Goal: Find specific page/section: Find specific page/section

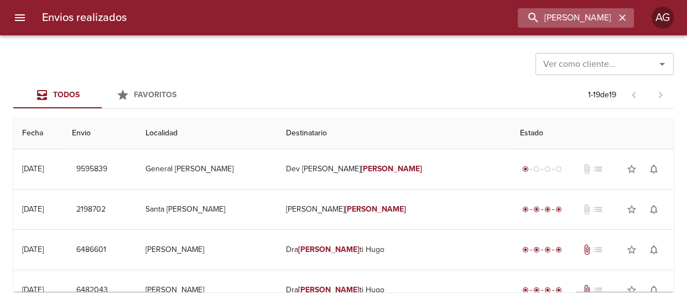
click at [545, 19] on input "[PERSON_NAME]" at bounding box center [566, 17] width 97 height 19
click at [545, 19] on input "9595839" at bounding box center [566, 17] width 97 height 19
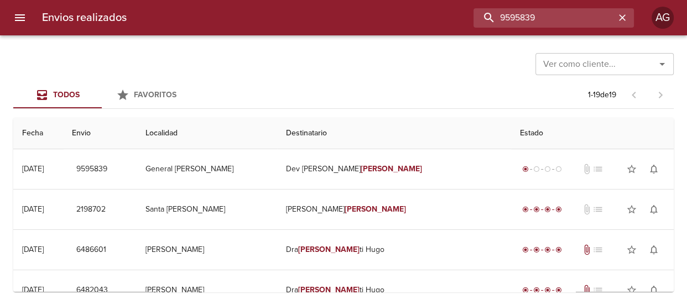
paste input "486472"
type input "9486472"
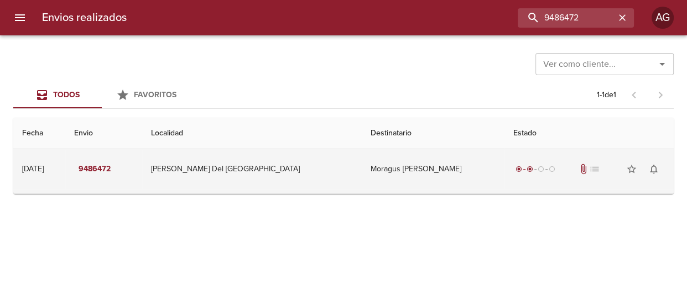
click at [423, 182] on td "Moragus [PERSON_NAME]" at bounding box center [433, 169] width 143 height 40
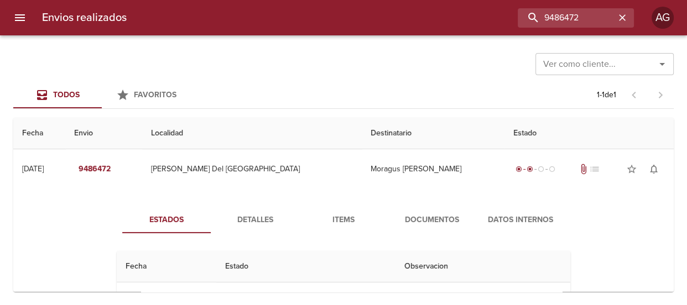
click at [418, 210] on button "Documentos" at bounding box center [432, 220] width 88 height 27
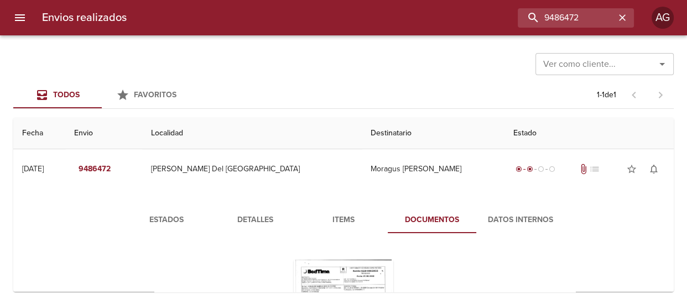
scroll to position [100, 0]
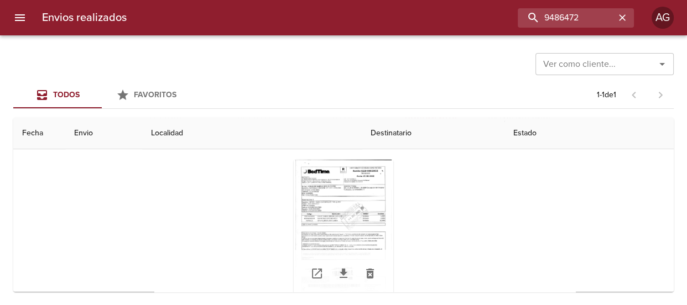
click at [358, 209] on div "Tabla de envíos del cliente" at bounding box center [344, 229] width 100 height 138
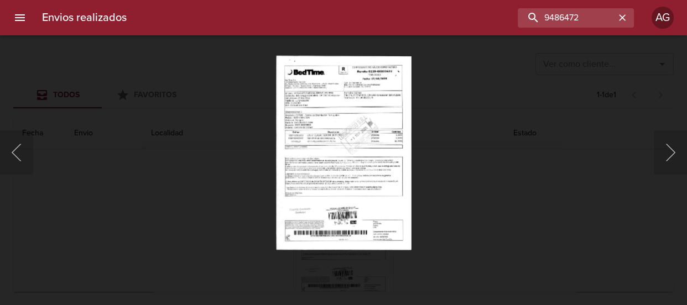
click at [490, 194] on div "Lightbox" at bounding box center [343, 152] width 687 height 305
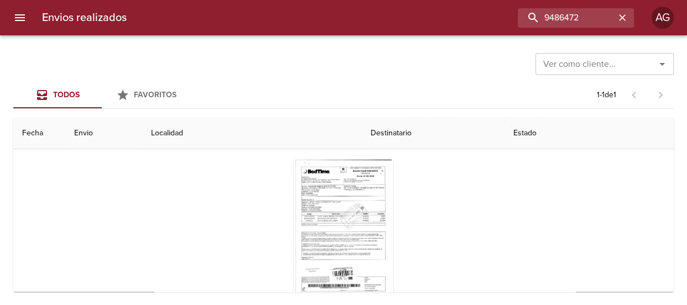
scroll to position [0, 0]
